Goal: Information Seeking & Learning: Learn about a topic

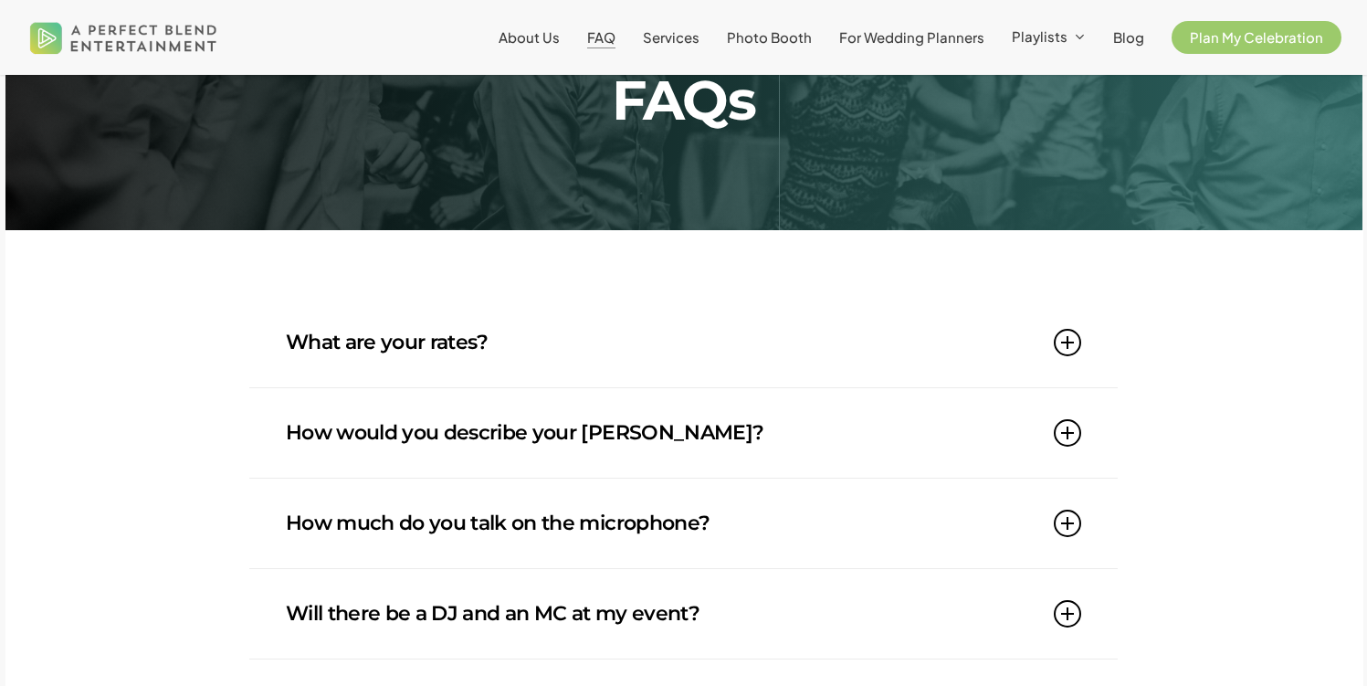
scroll to position [95, 0]
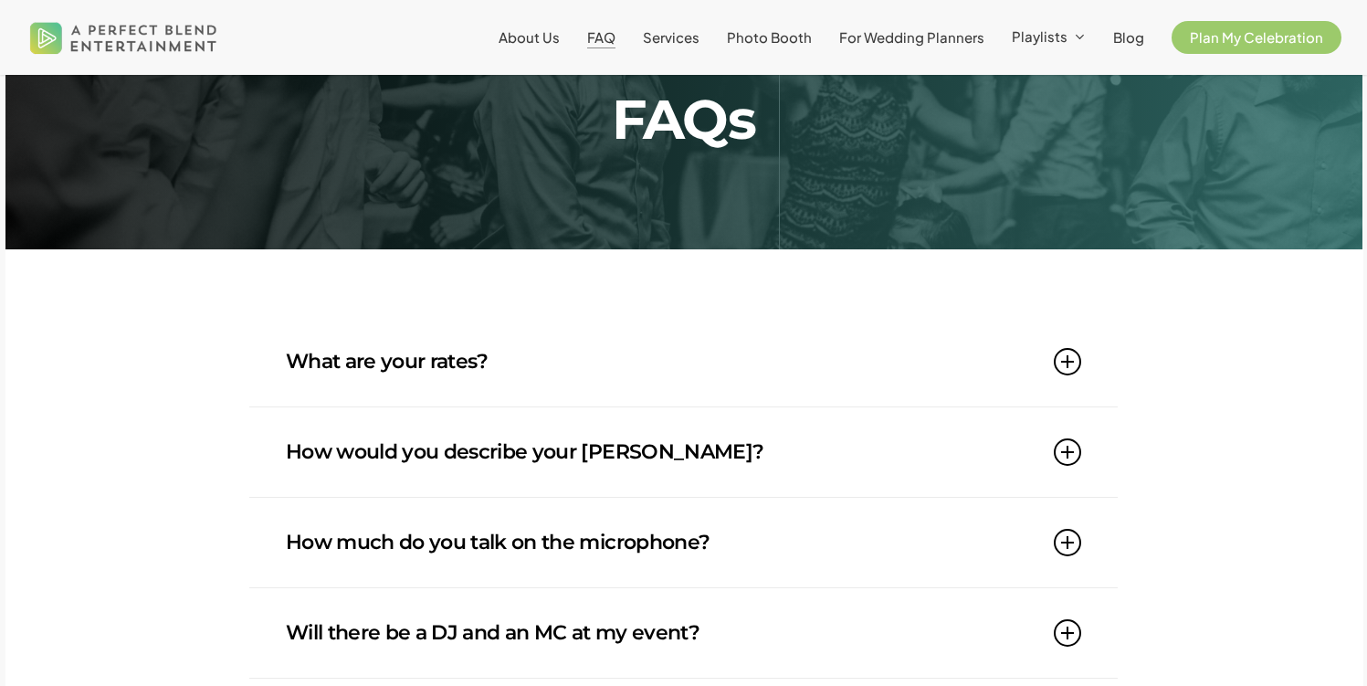
click at [1069, 366] on icon at bounding box center [1067, 361] width 27 height 27
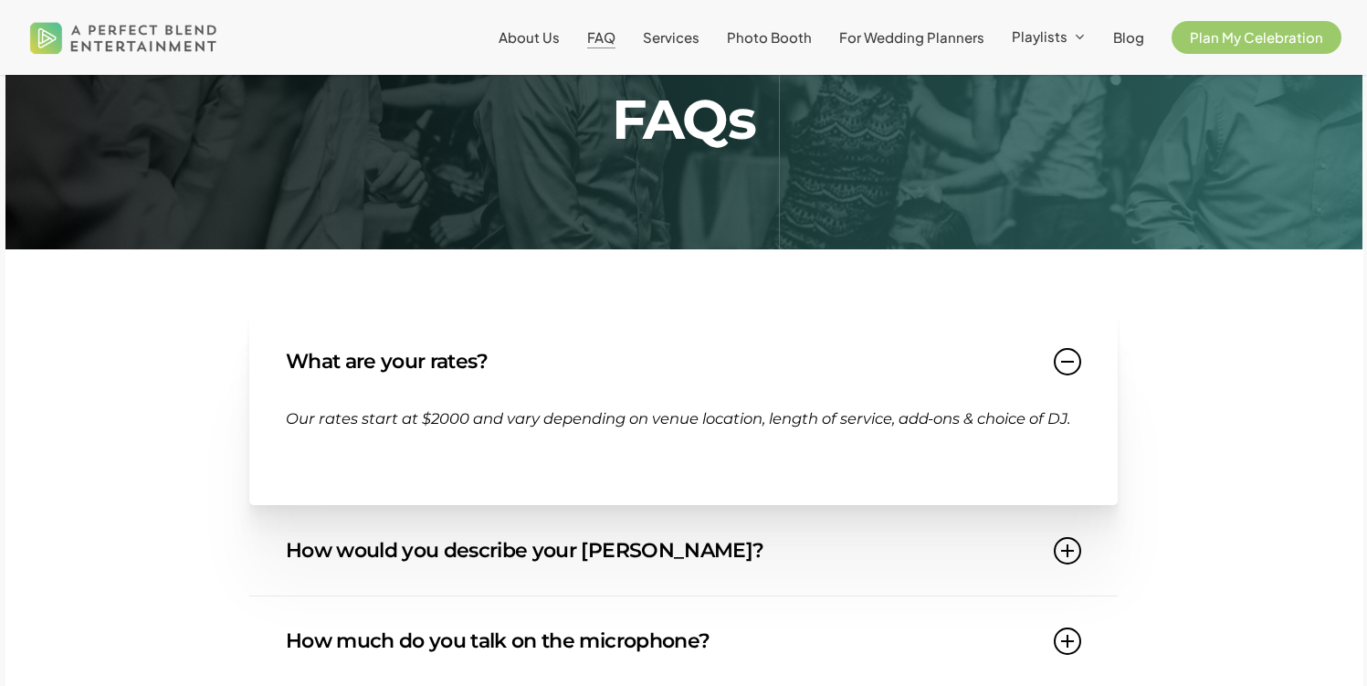
scroll to position [91, 0]
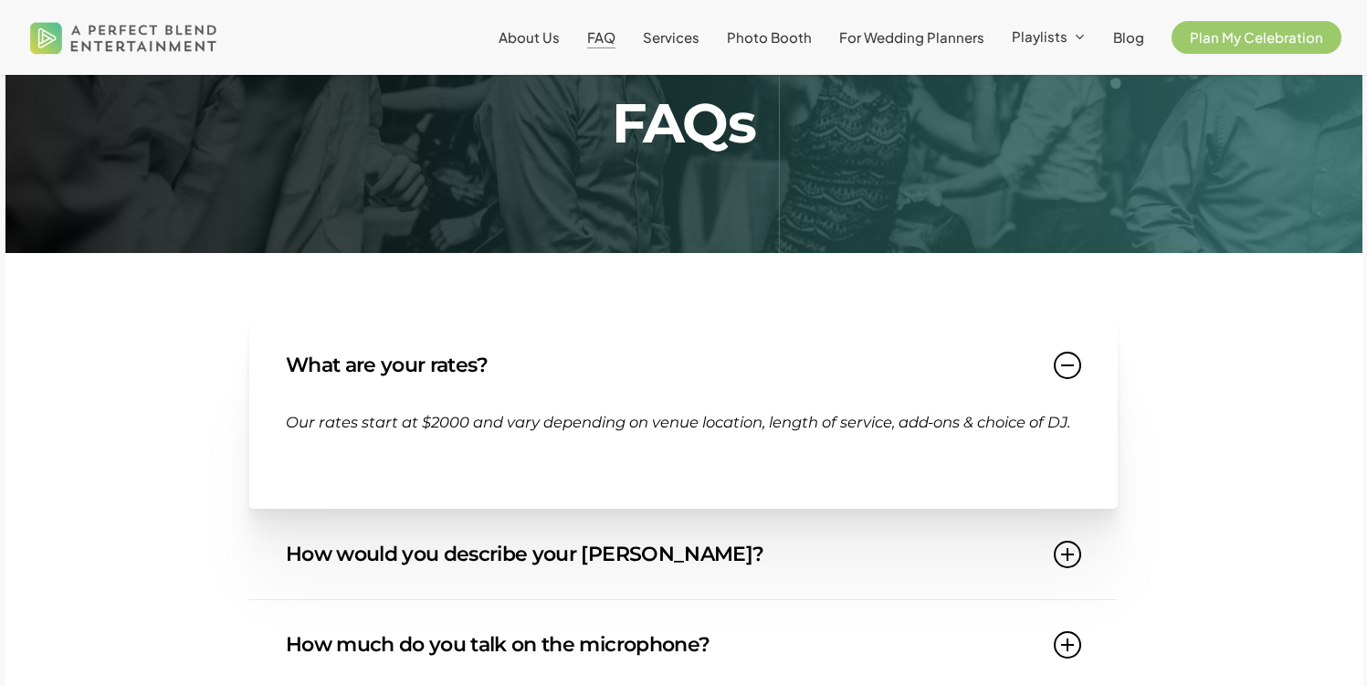
click at [1069, 366] on icon at bounding box center [1067, 365] width 27 height 27
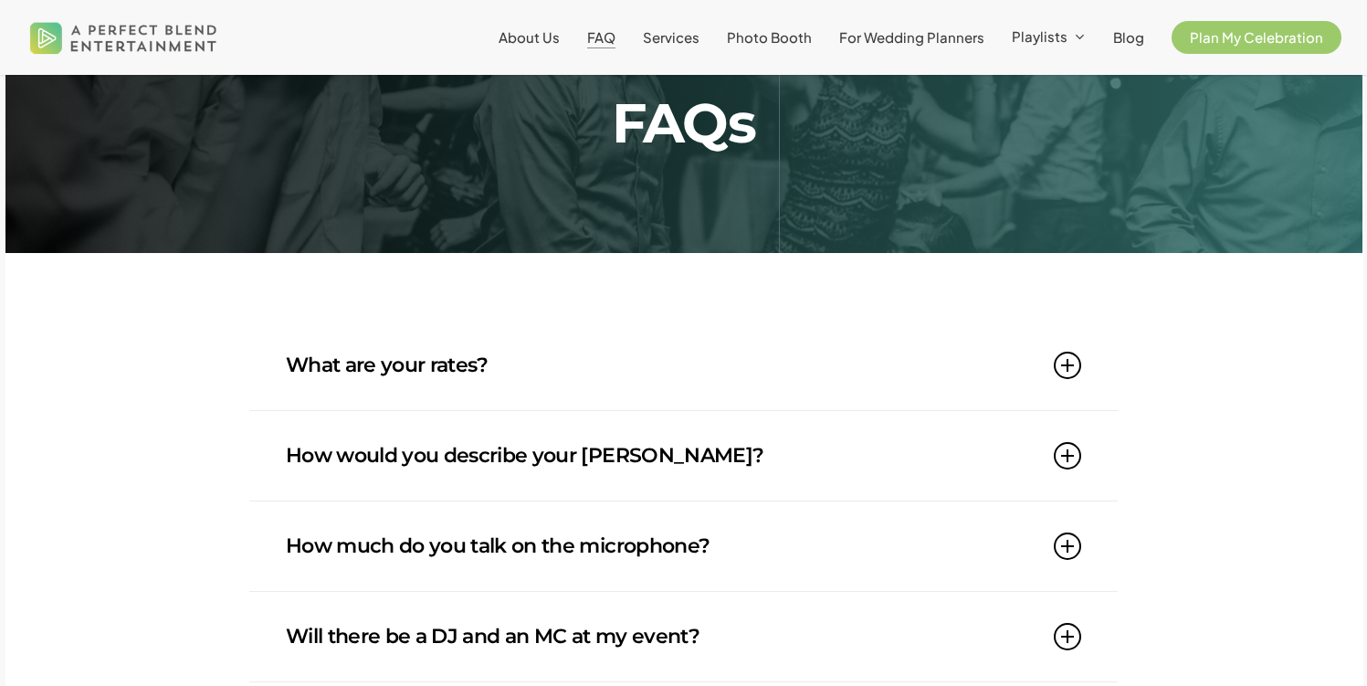
click at [1074, 459] on icon at bounding box center [1067, 455] width 27 height 27
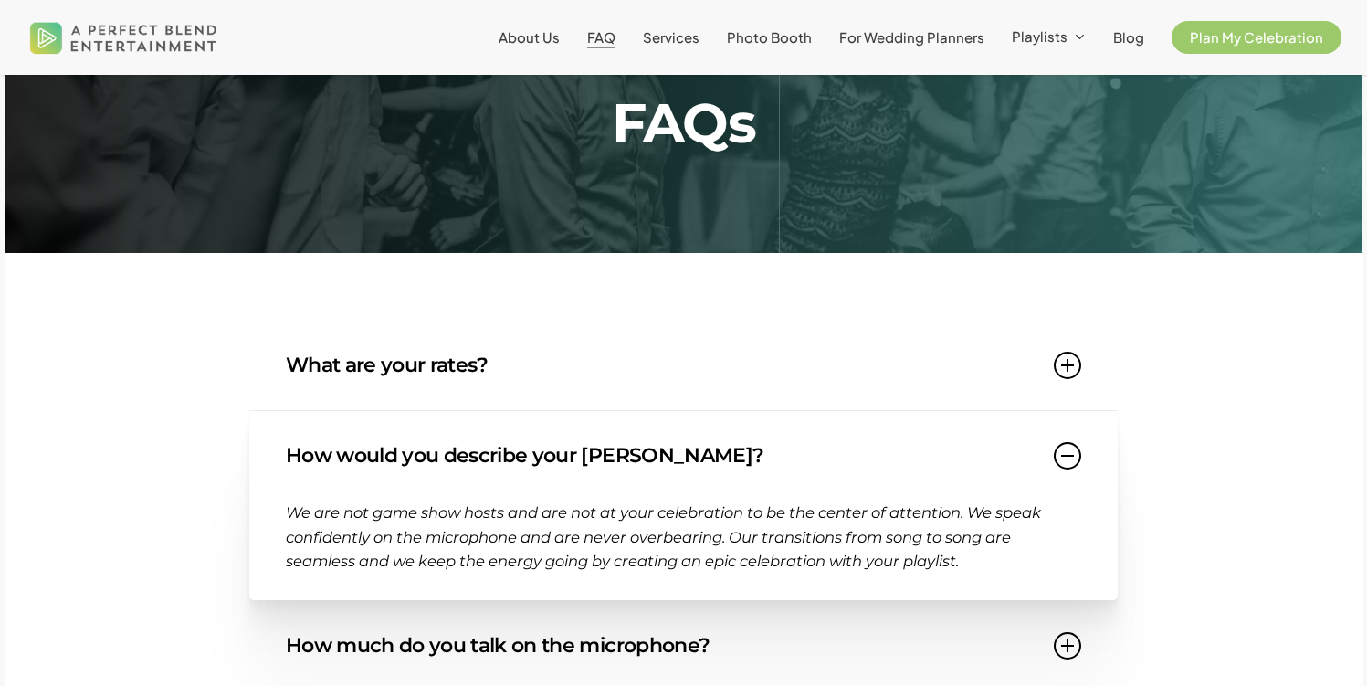
click at [1074, 459] on icon at bounding box center [1067, 455] width 27 height 27
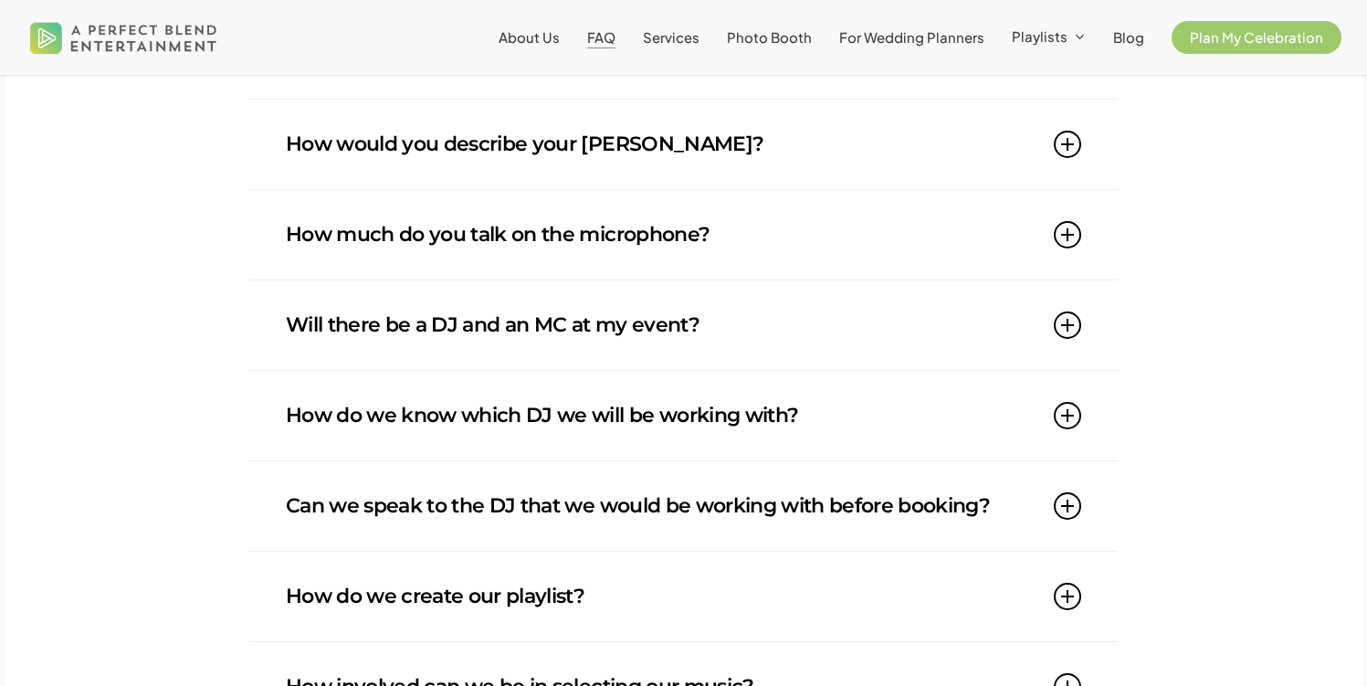
scroll to position [466, 0]
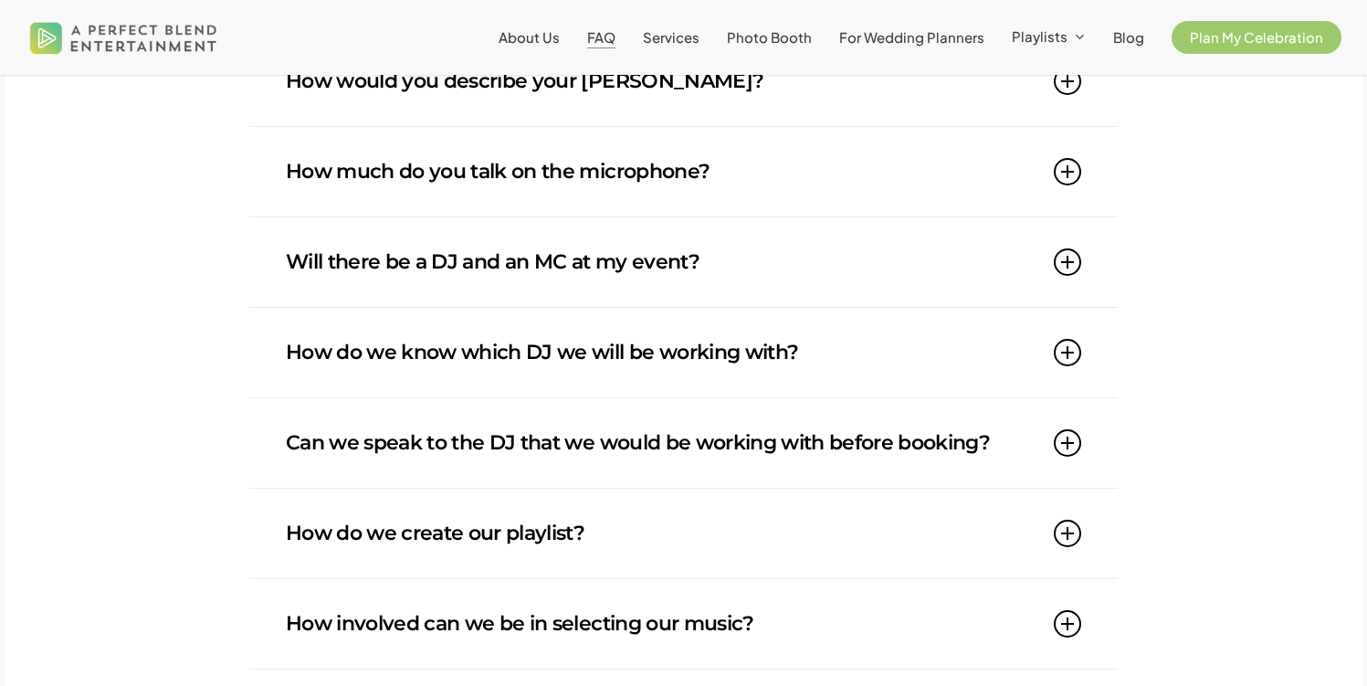
click at [1066, 260] on icon at bounding box center [1067, 261] width 27 height 27
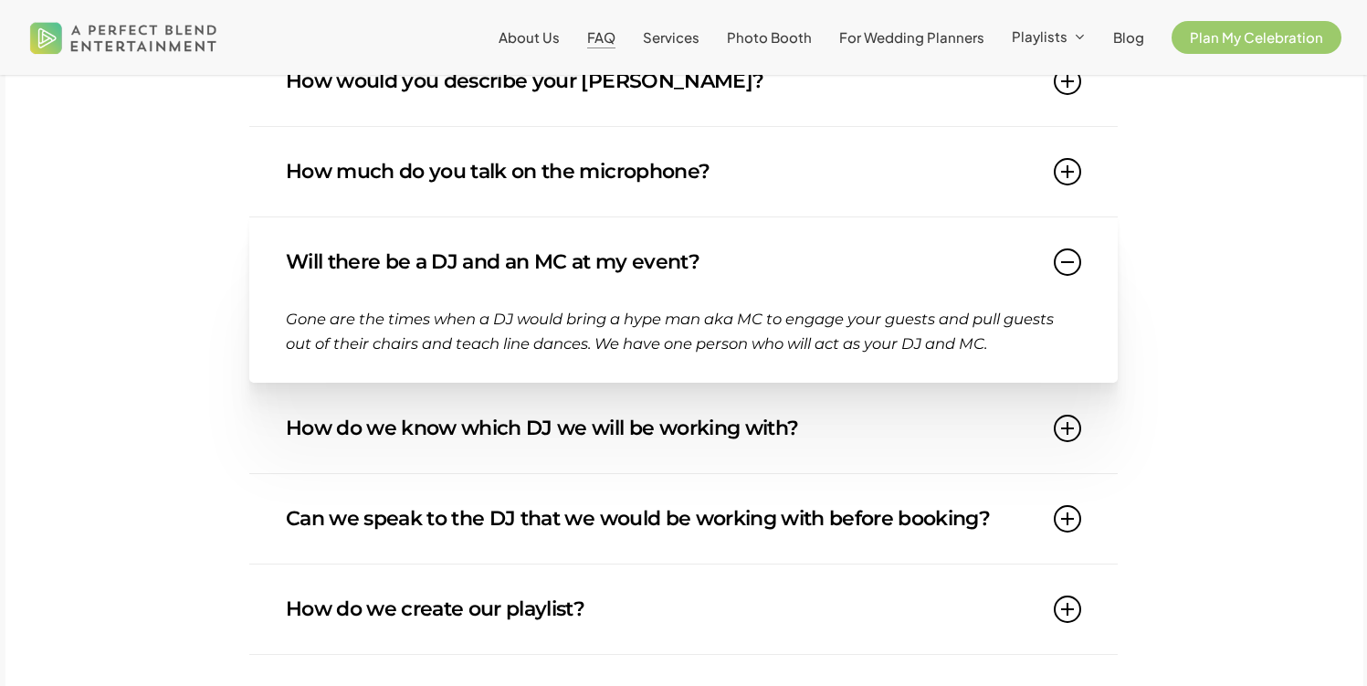
click at [1066, 260] on icon at bounding box center [1067, 261] width 27 height 27
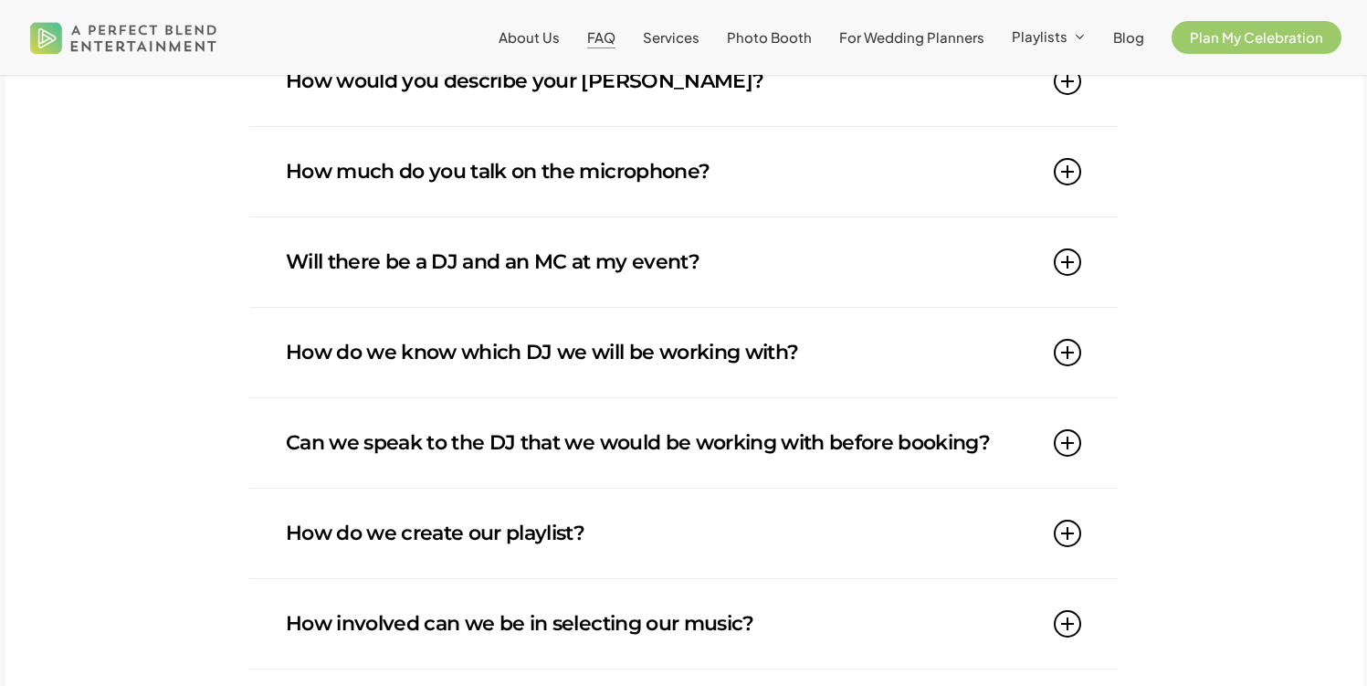
click at [1076, 181] on icon at bounding box center [1067, 171] width 27 height 27
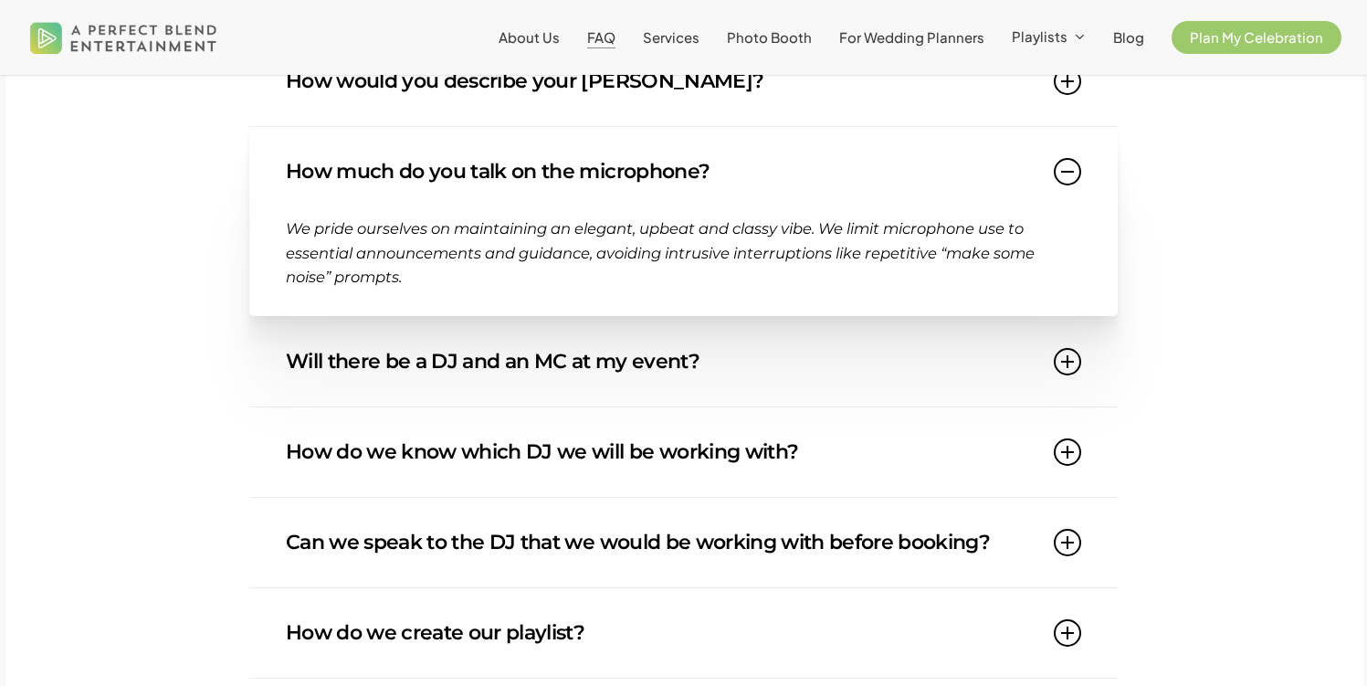
click at [1076, 181] on icon at bounding box center [1067, 171] width 27 height 27
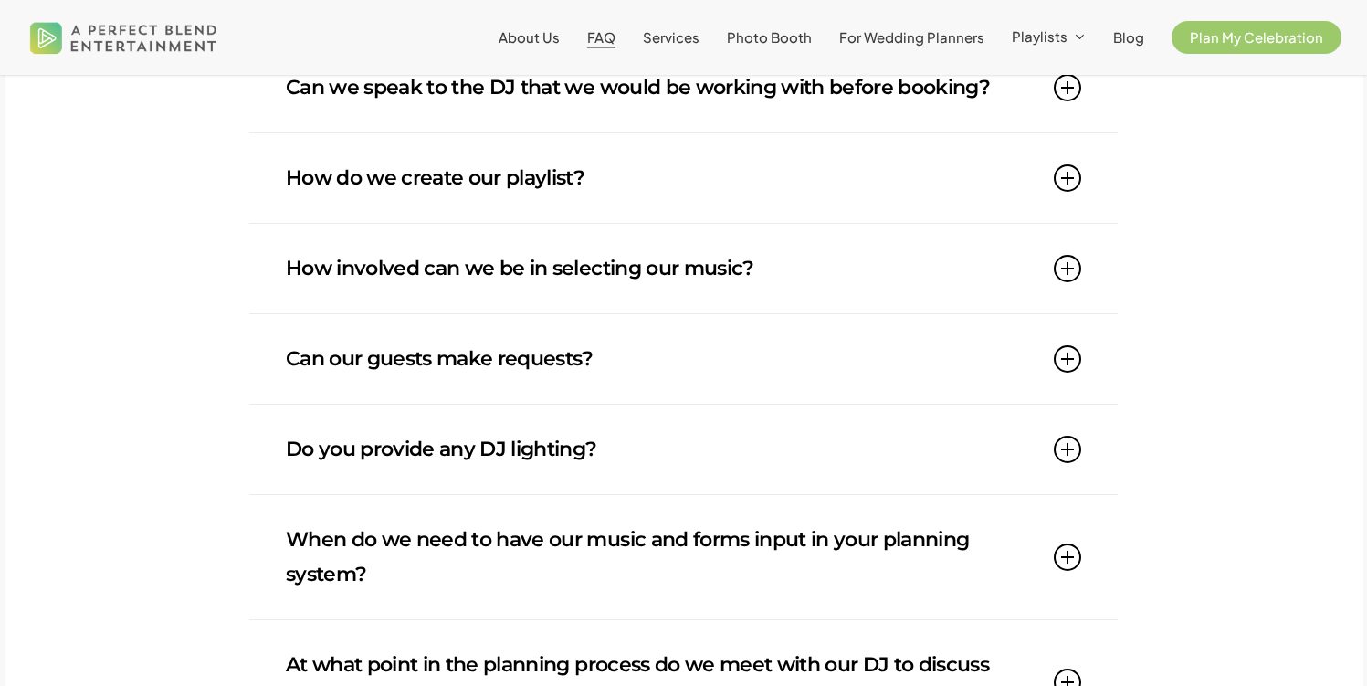
scroll to position [826, 0]
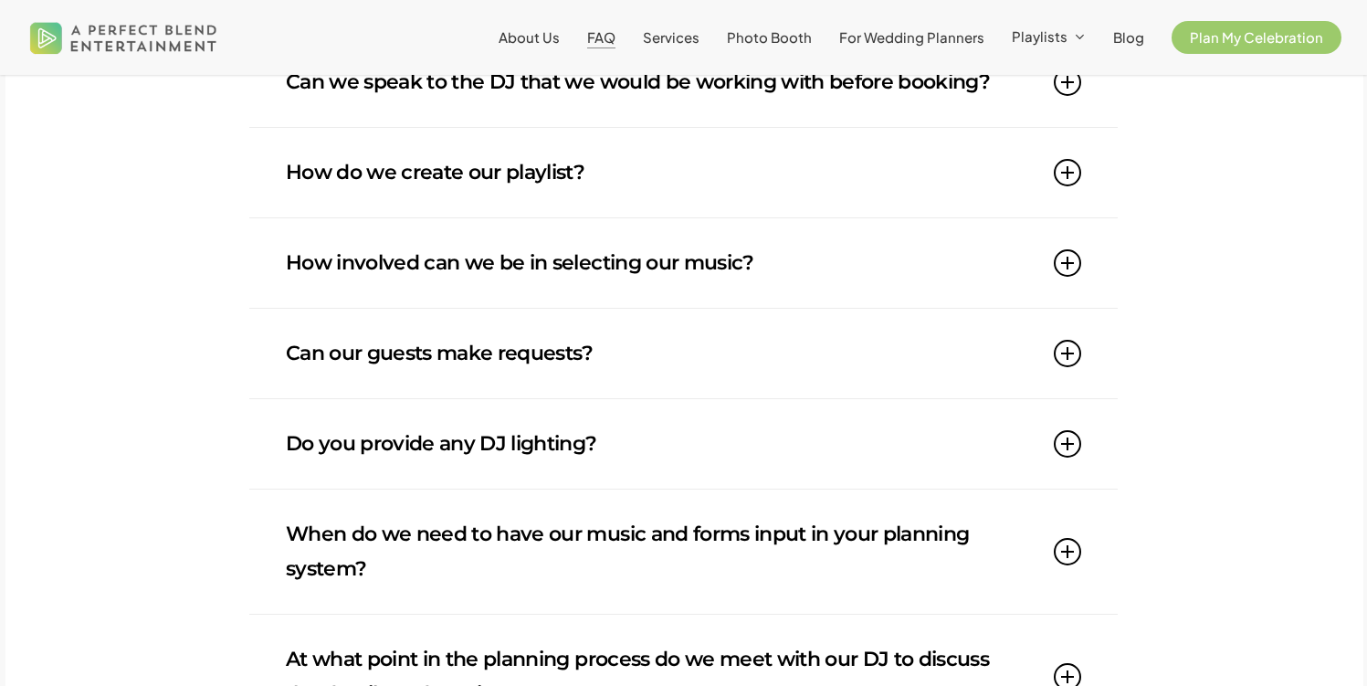
click at [814, 354] on link "Can our guests make requests?" at bounding box center [683, 353] width 795 height 89
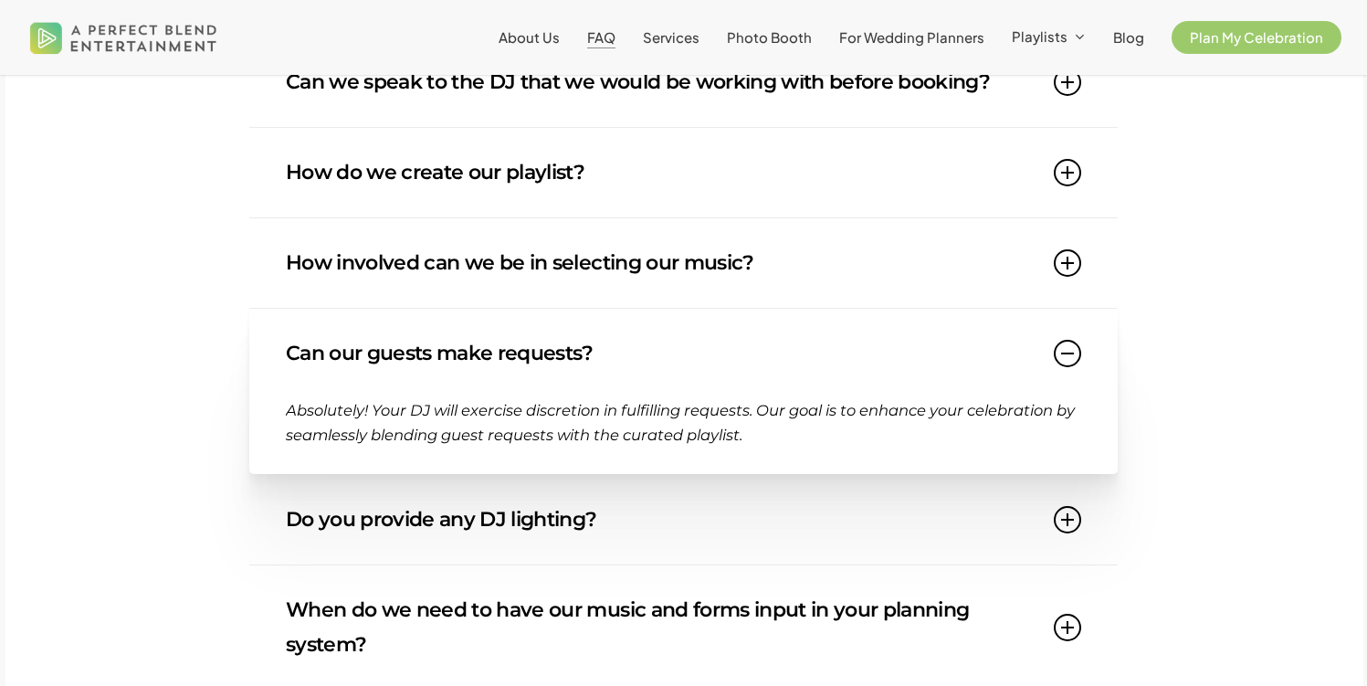
click at [814, 354] on link "Can our guests make requests?" at bounding box center [683, 353] width 795 height 89
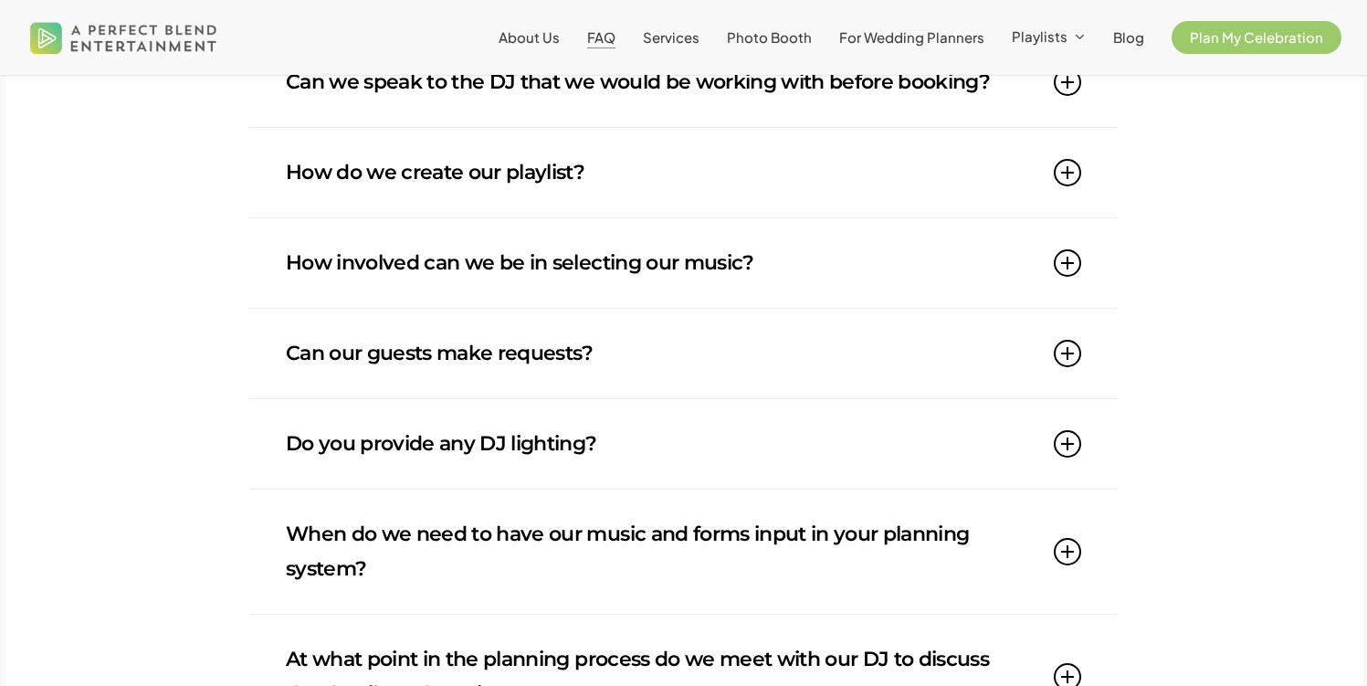
click at [813, 439] on link "Do you provide any DJ lighting?" at bounding box center [683, 443] width 795 height 89
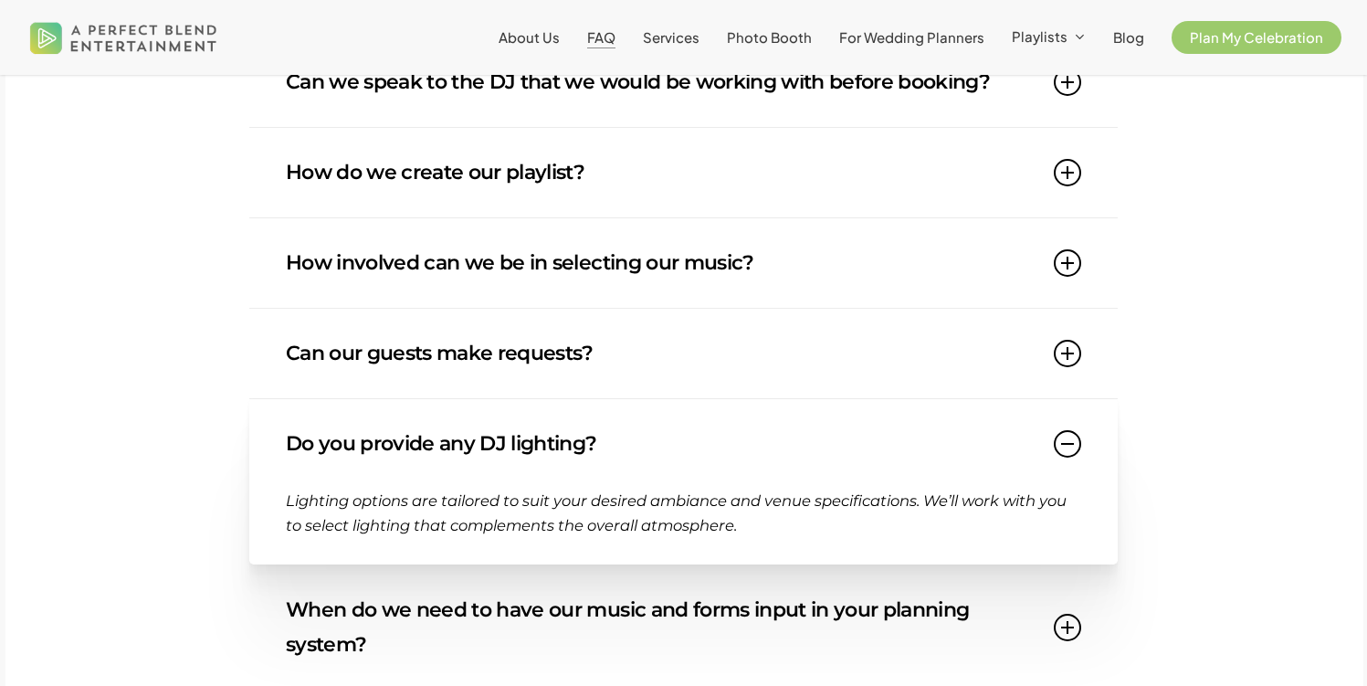
click at [813, 439] on link "Do you provide any DJ lighting?" at bounding box center [683, 443] width 795 height 89
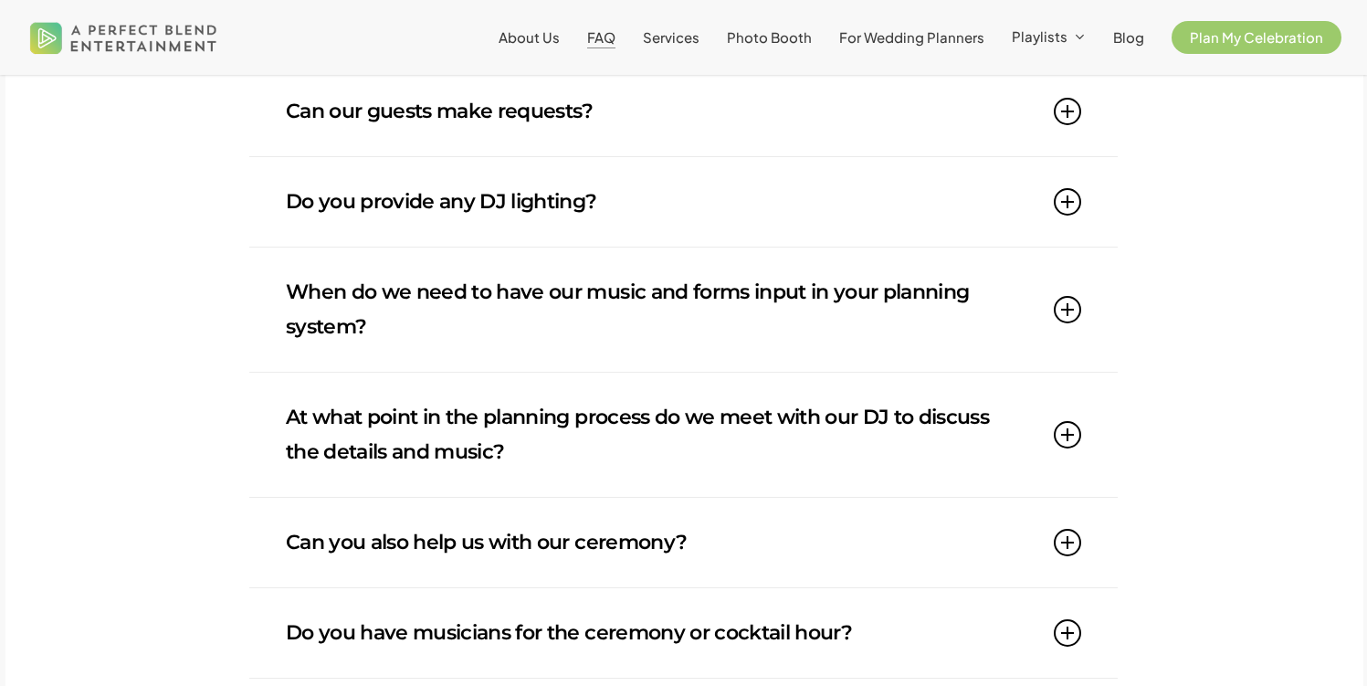
scroll to position [1190, 0]
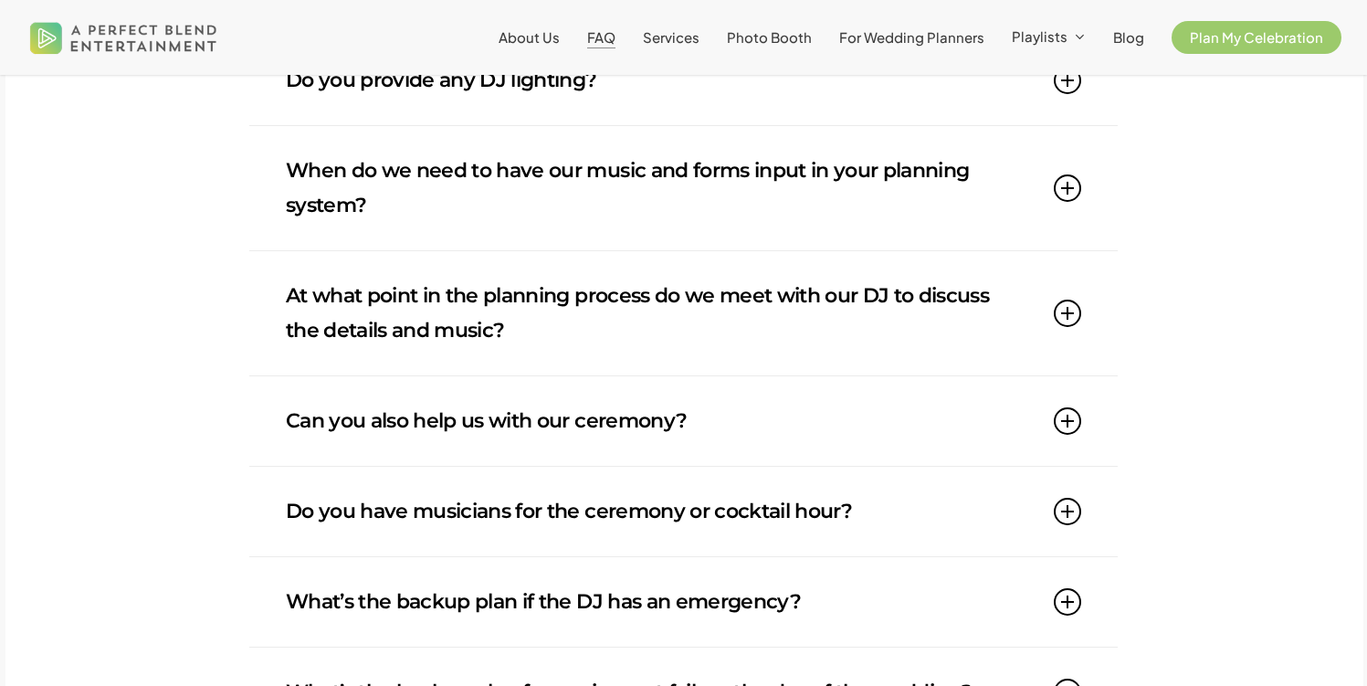
click at [1286, 305] on div "What are your rates? Our rates start at $2000 and vary depending on venue locat…" at bounding box center [683, 70] width 1357 height 1697
